Goal: Task Accomplishment & Management: Manage account settings

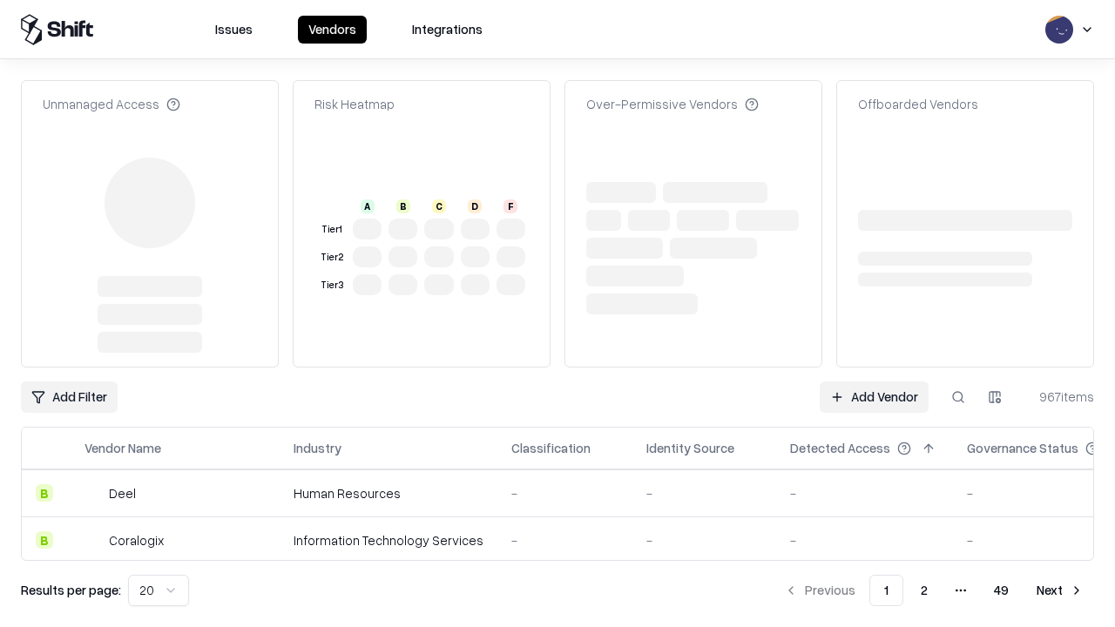
click at [874, 382] on link "Add Vendor" at bounding box center [874, 397] width 109 height 31
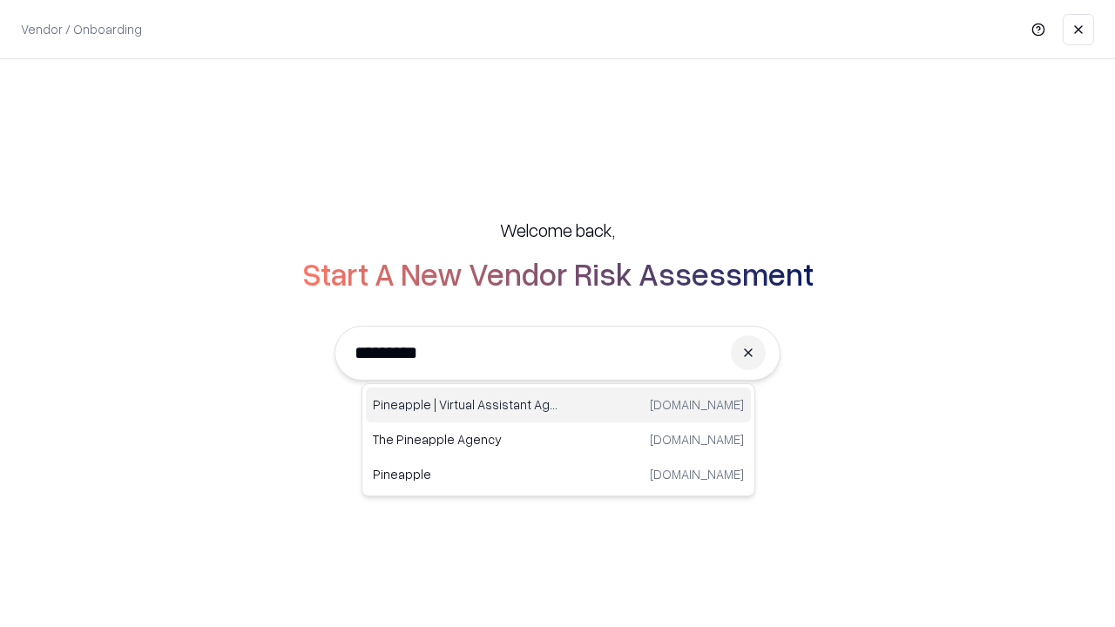
click at [559, 405] on div "Pineapple | Virtual Assistant Agency [DOMAIN_NAME]" at bounding box center [558, 405] width 385 height 35
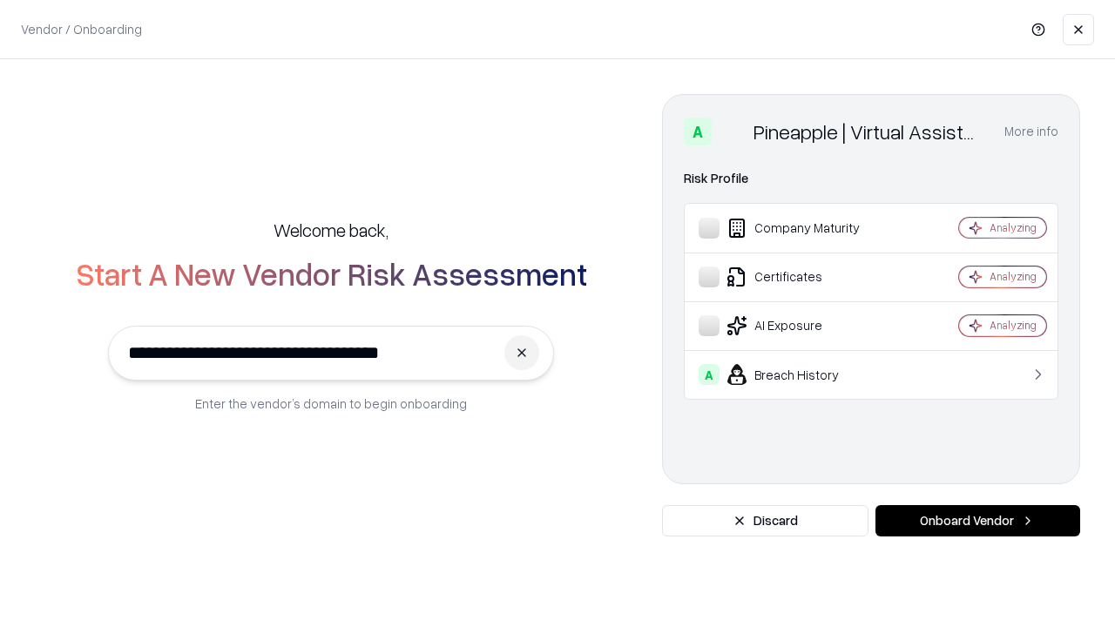
type input "**********"
click at [978, 521] on button "Onboard Vendor" at bounding box center [978, 520] width 205 height 31
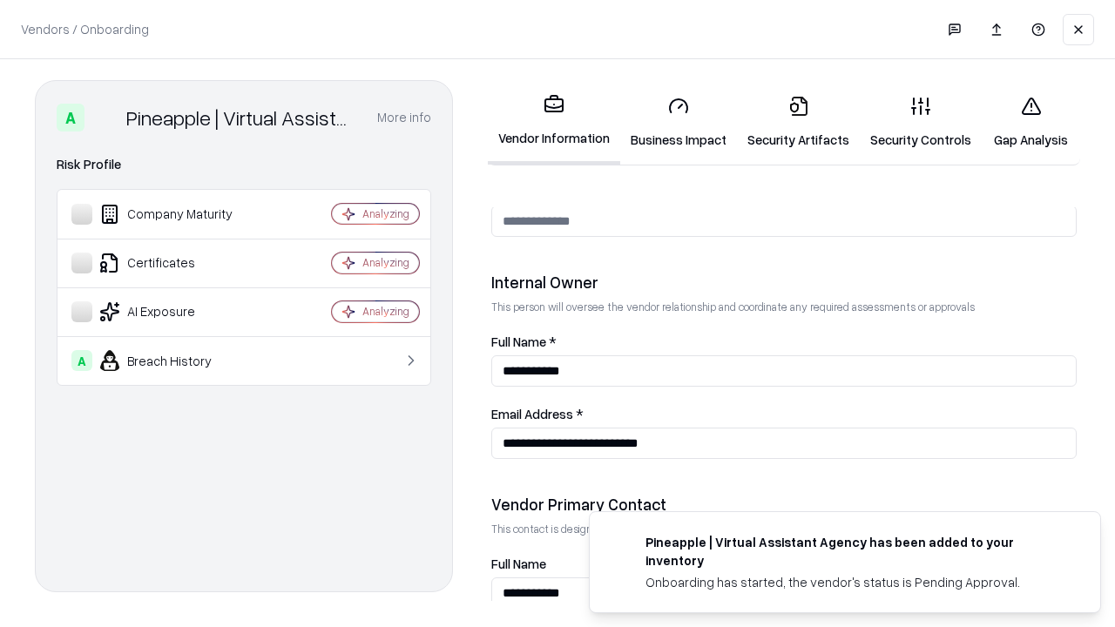
scroll to position [903, 0]
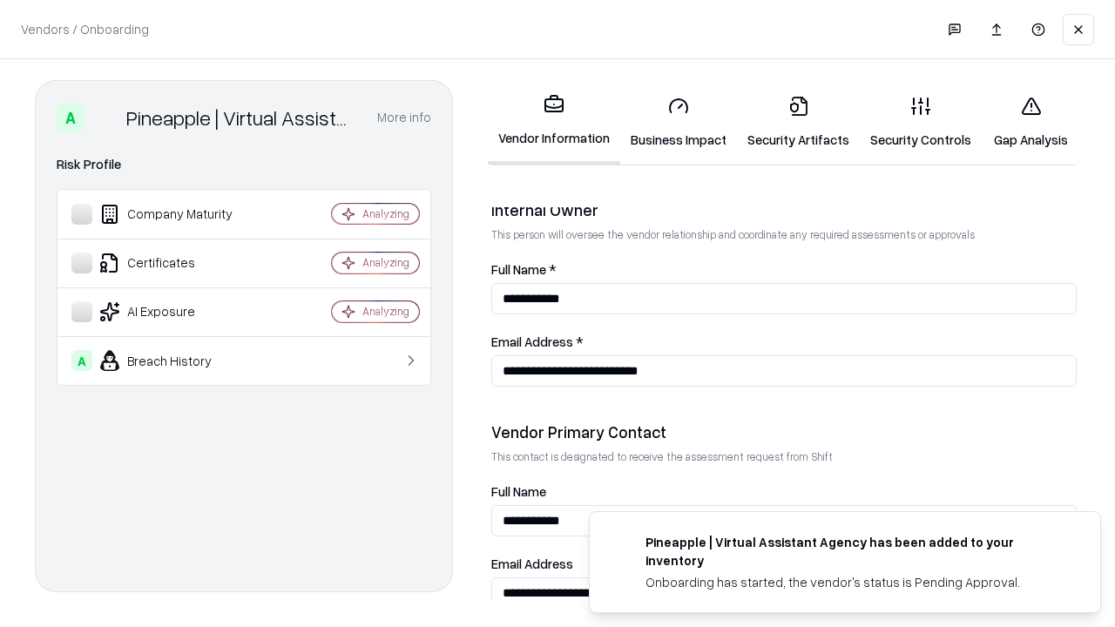
click at [679, 122] on link "Business Impact" at bounding box center [678, 122] width 117 height 81
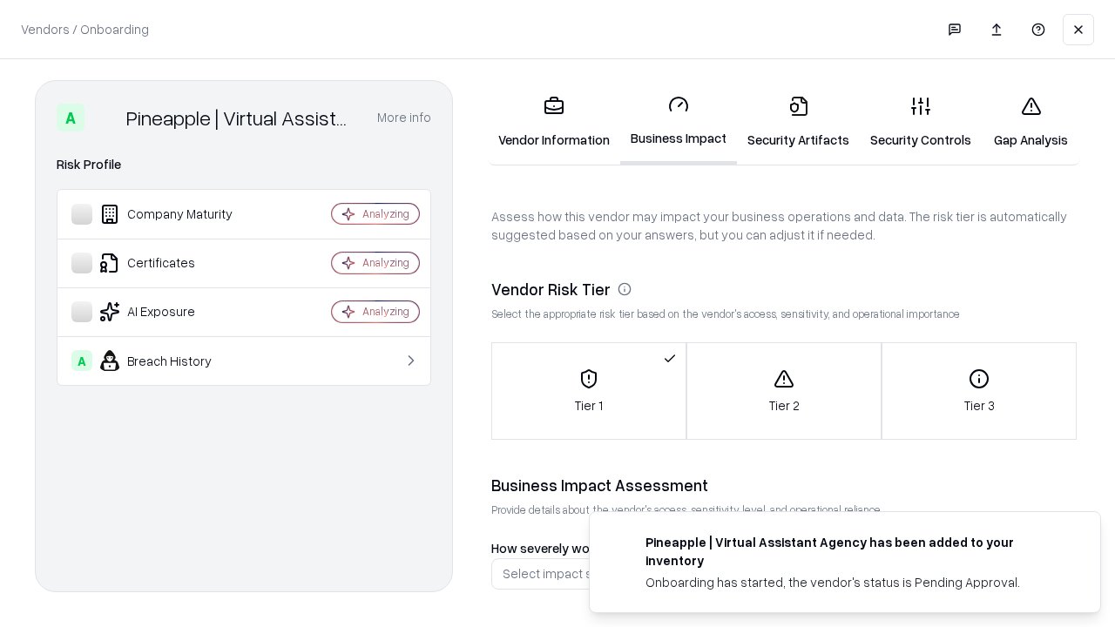
click at [798, 122] on link "Security Artifacts" at bounding box center [798, 122] width 123 height 81
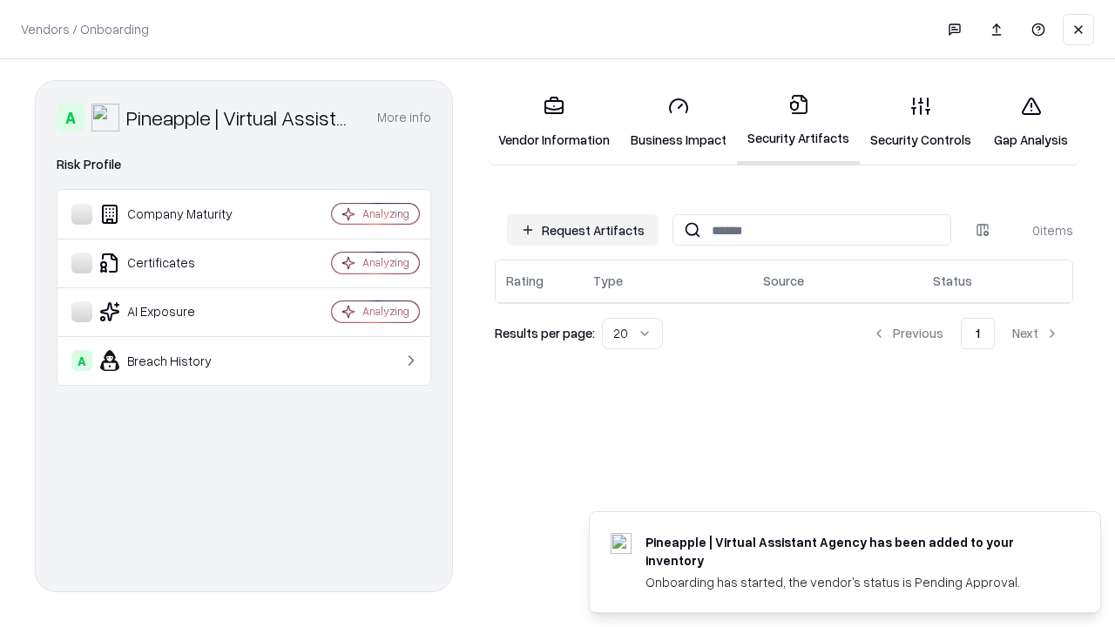
click at [583, 230] on button "Request Artifacts" at bounding box center [583, 229] width 152 height 31
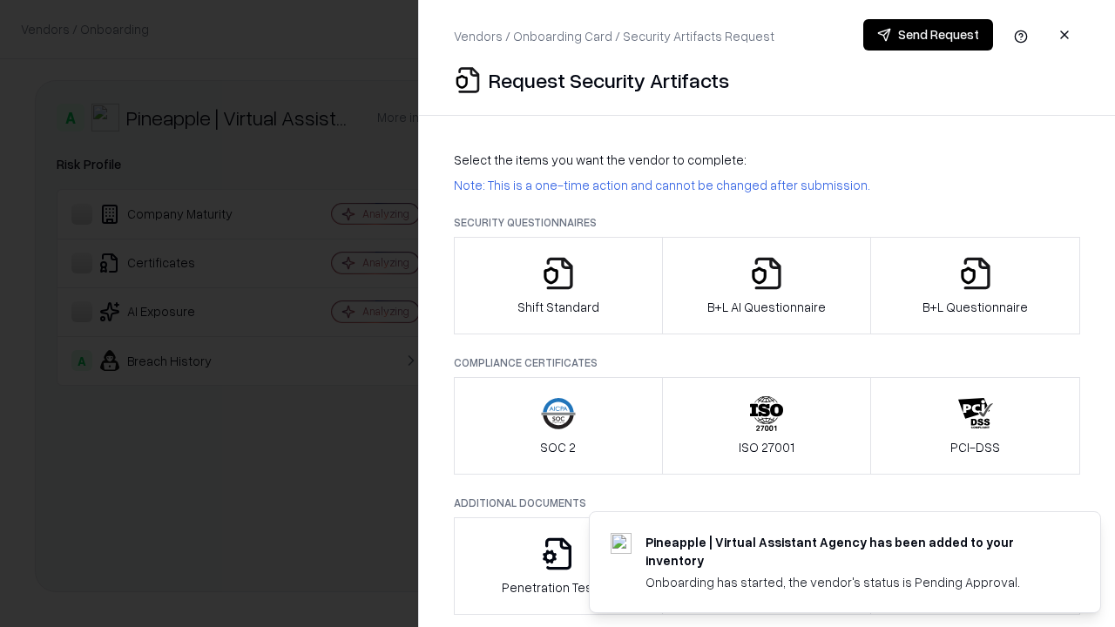
click at [558, 286] on icon "button" at bounding box center [558, 273] width 35 height 35
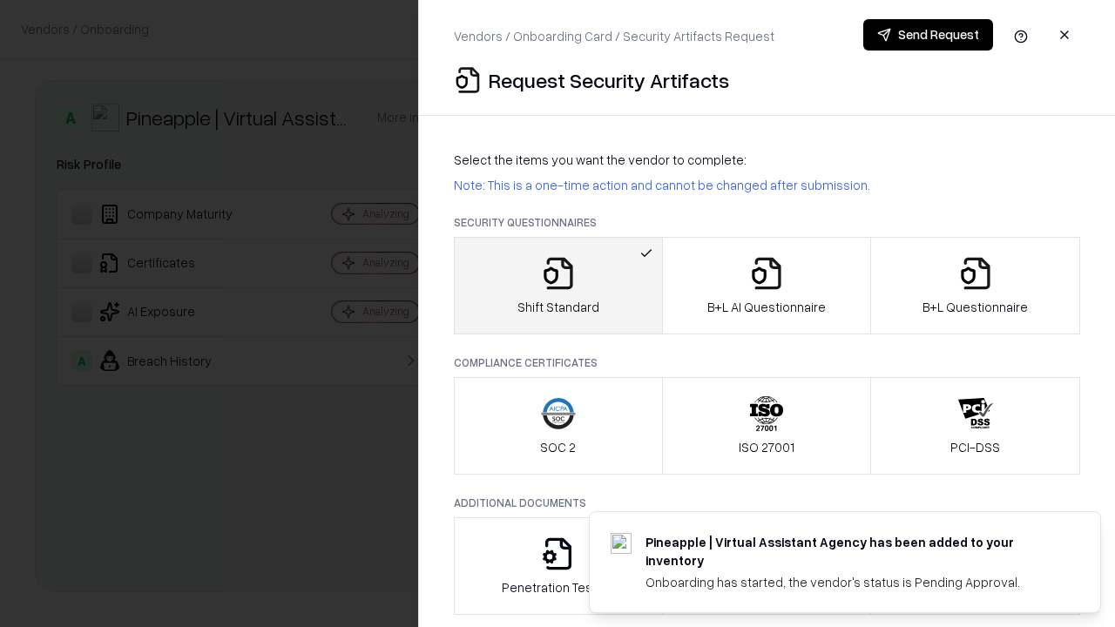
click at [928, 35] on button "Send Request" at bounding box center [928, 34] width 130 height 31
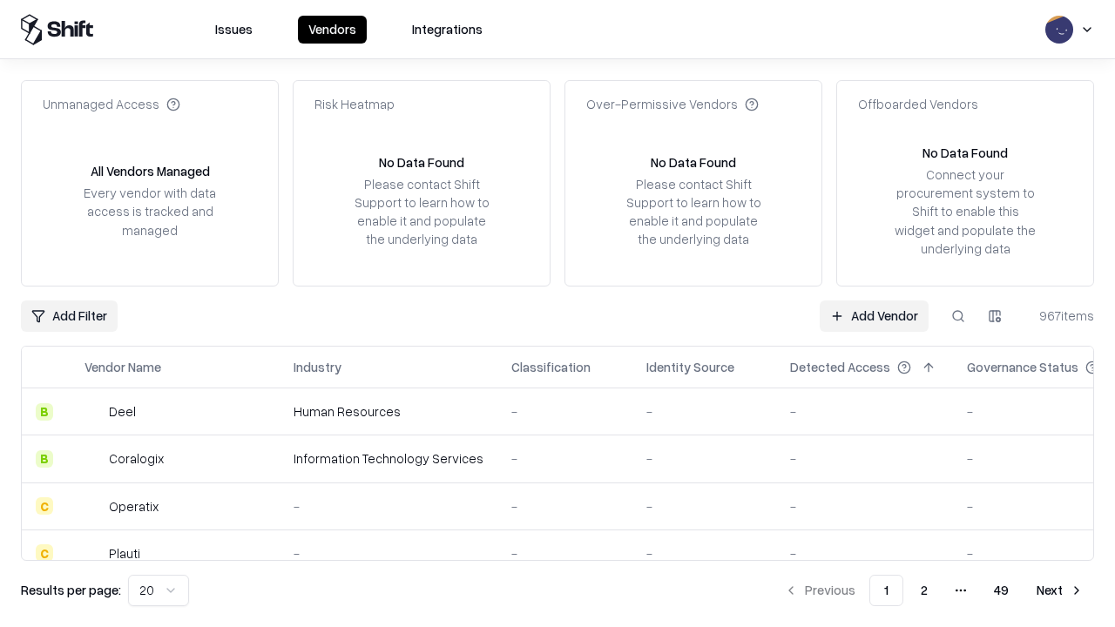
click at [958, 315] on button at bounding box center [958, 316] width 31 height 31
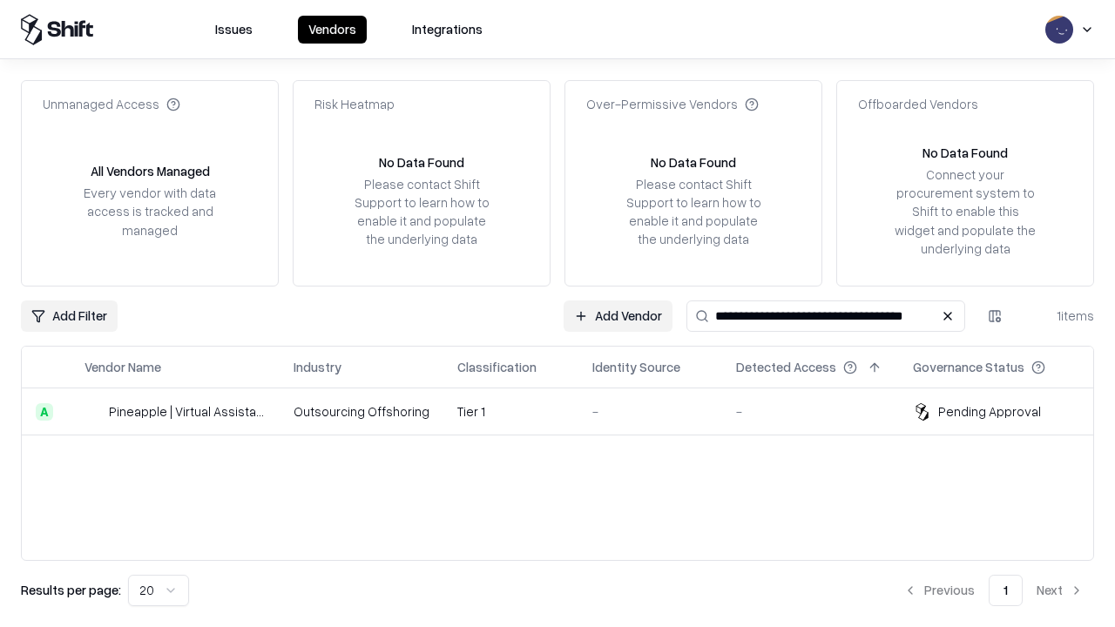
type input "**********"
click at [568, 411] on td "Tier 1" at bounding box center [511, 412] width 135 height 47
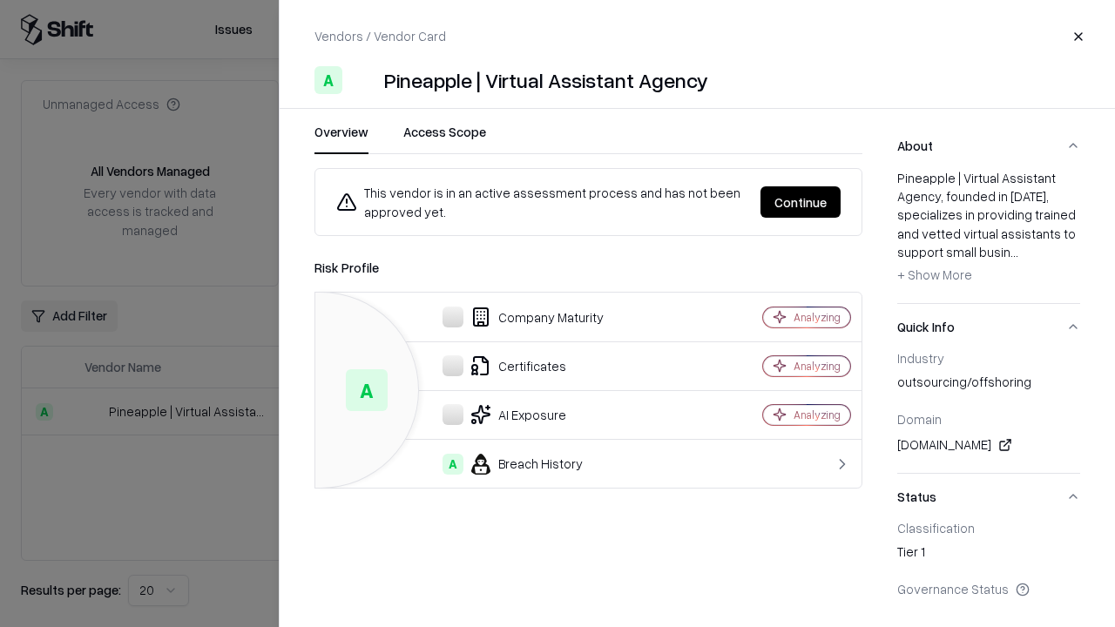
click at [801, 202] on button "Continue" at bounding box center [801, 201] width 80 height 31
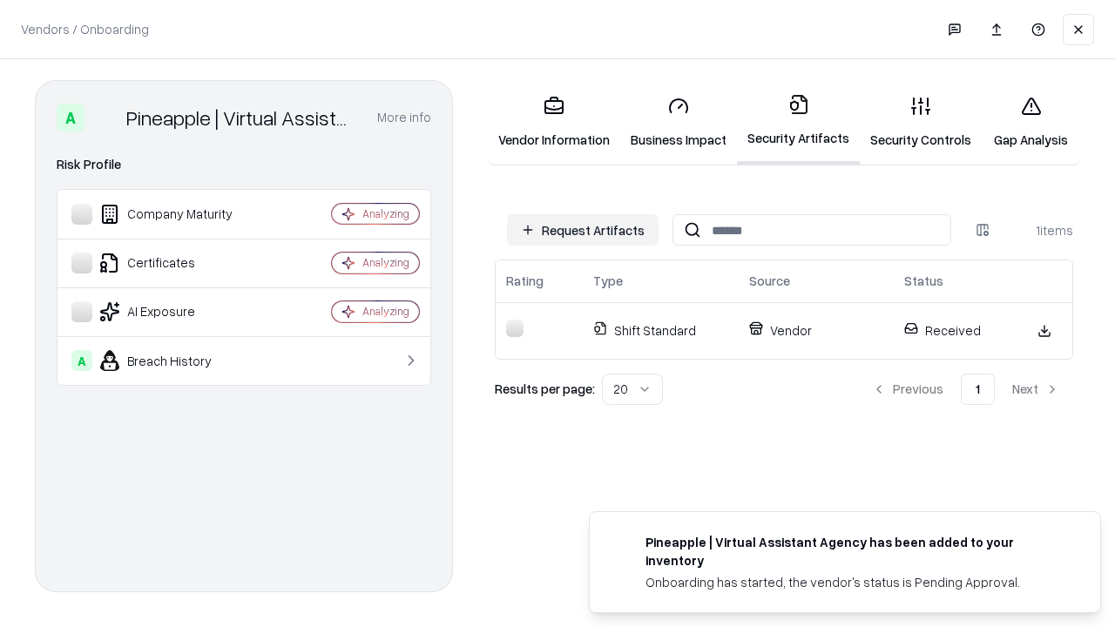
click at [1031, 122] on link "Gap Analysis" at bounding box center [1031, 122] width 98 height 81
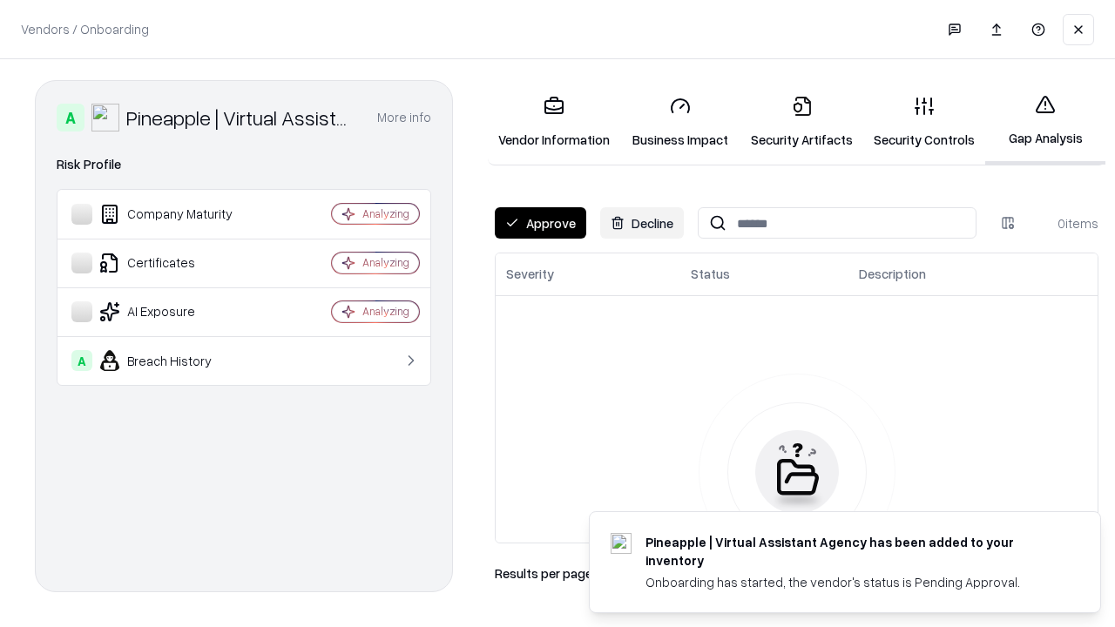
click at [540, 223] on button "Approve" at bounding box center [540, 222] width 91 height 31
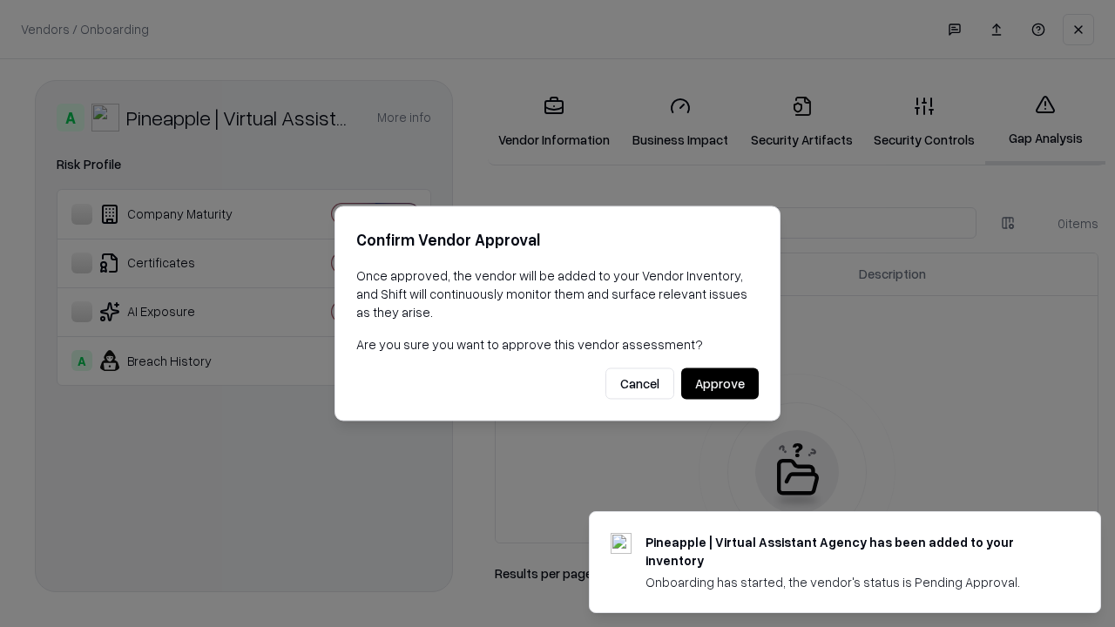
click at [720, 383] on button "Approve" at bounding box center [720, 384] width 78 height 31
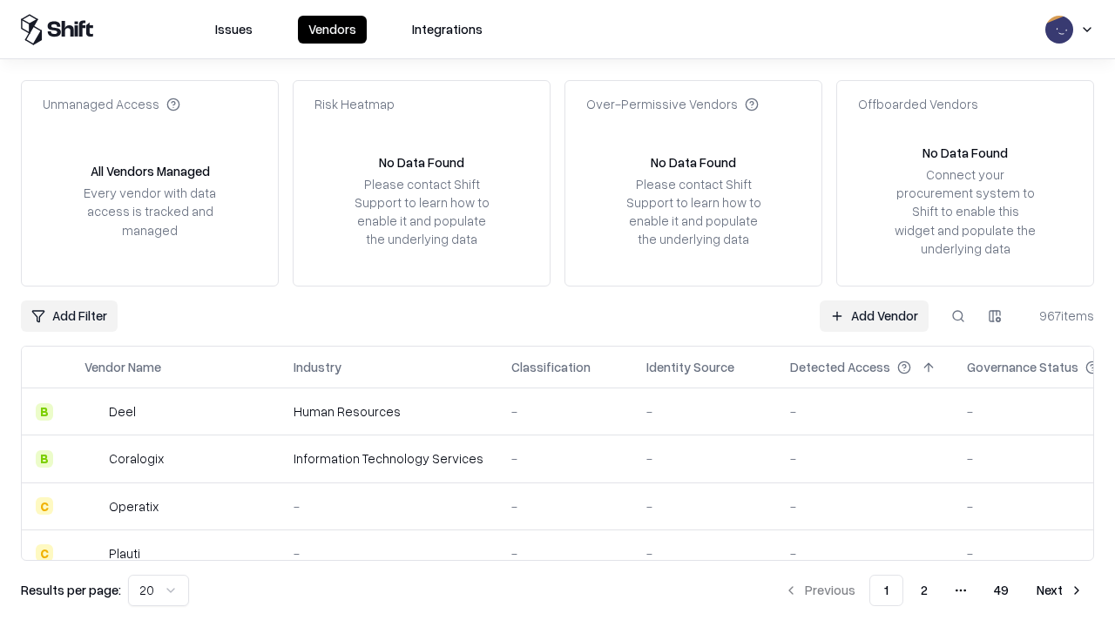
type input "**********"
click at [874, 315] on link "Add Vendor" at bounding box center [874, 316] width 109 height 31
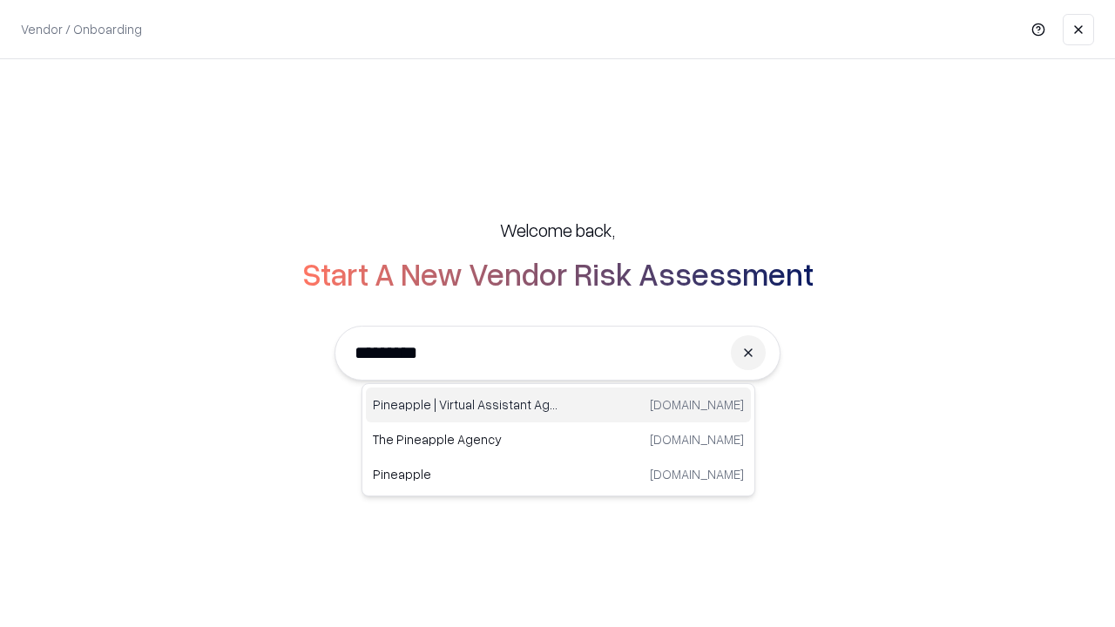
click at [559, 405] on div "Pineapple | Virtual Assistant Agency [DOMAIN_NAME]" at bounding box center [558, 405] width 385 height 35
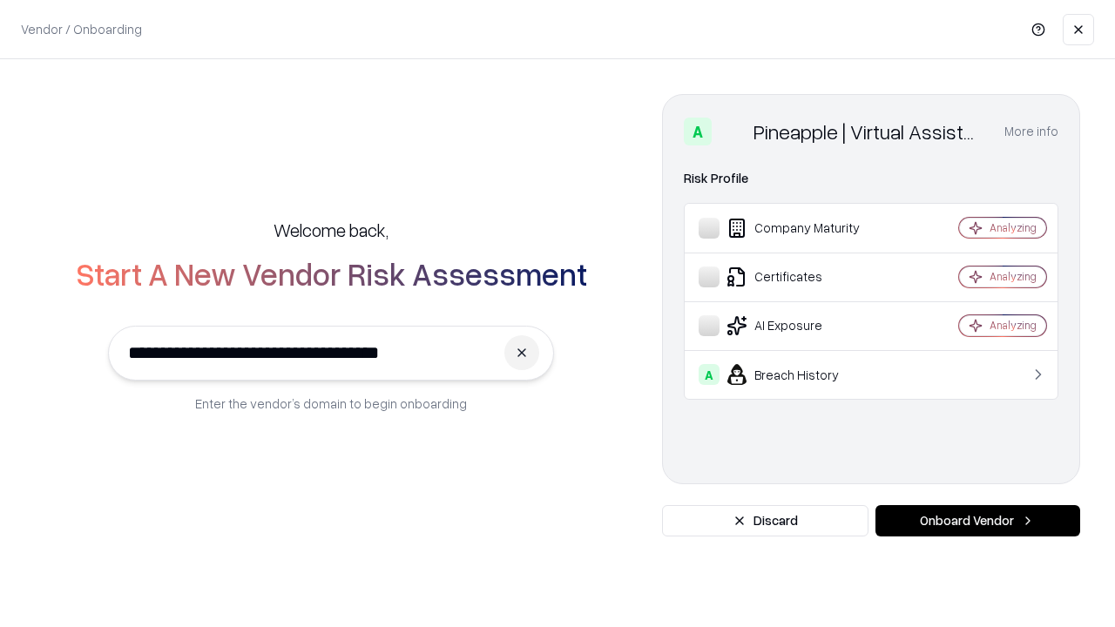
type input "**********"
click at [978, 521] on button "Onboard Vendor" at bounding box center [978, 520] width 205 height 31
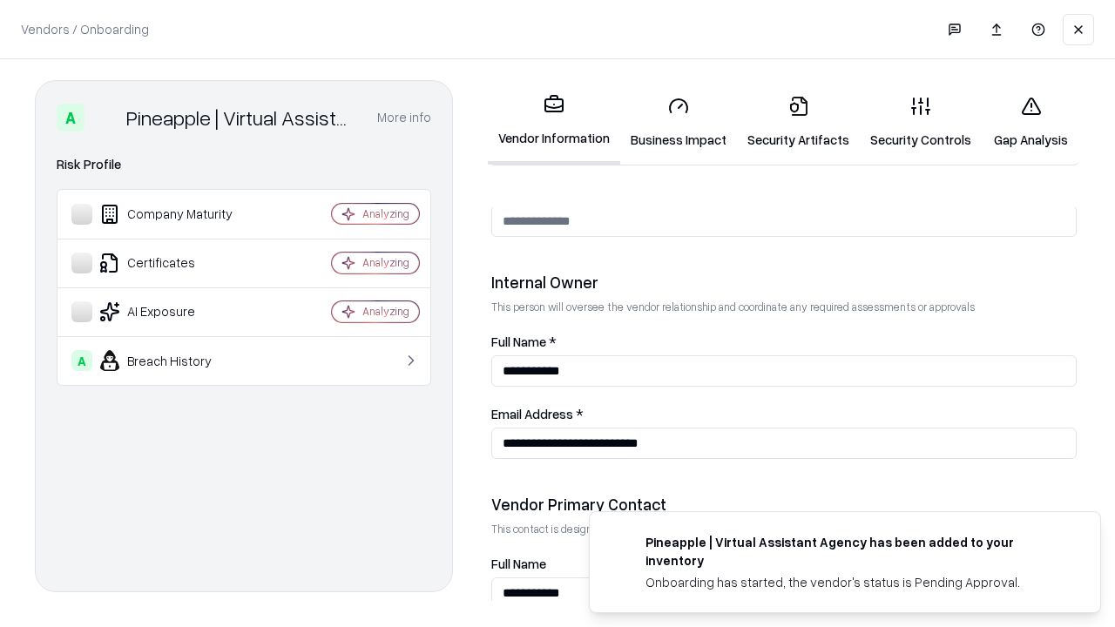
scroll to position [903, 0]
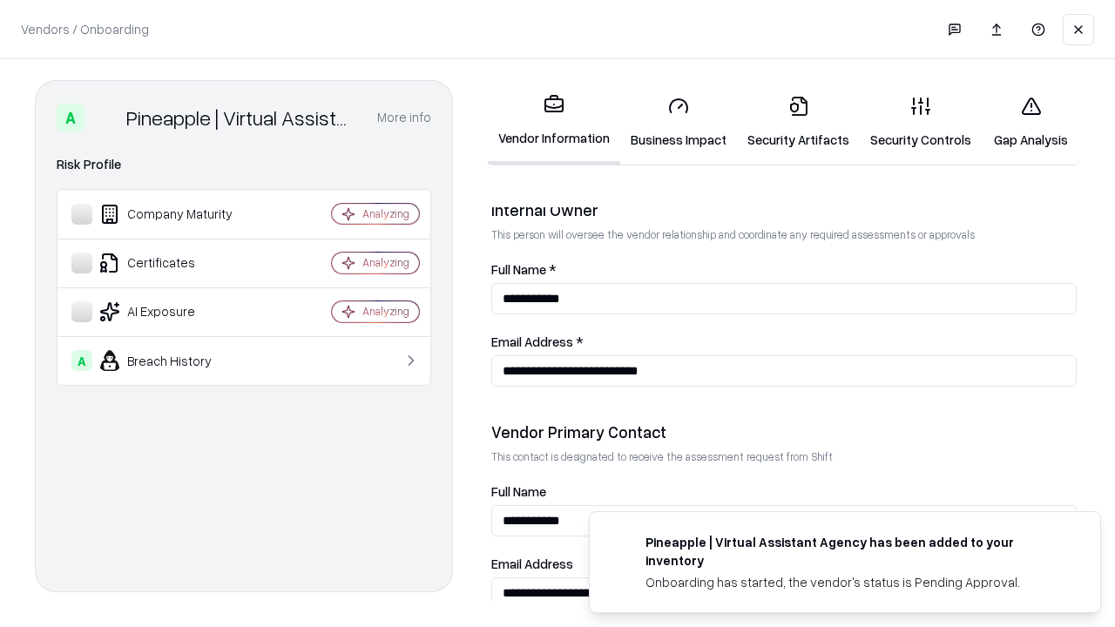
click at [1031, 122] on link "Gap Analysis" at bounding box center [1031, 122] width 98 height 81
